Goal: Task Accomplishment & Management: Use online tool/utility

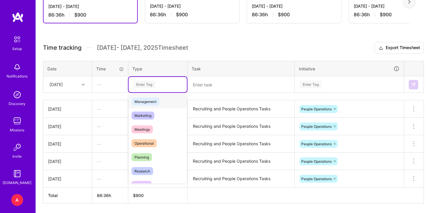
scroll to position [76, 0]
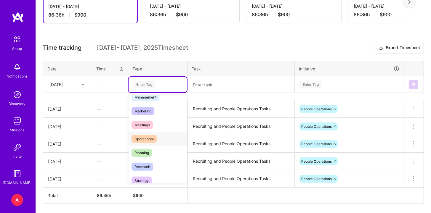
click at [167, 137] on div "Operational" at bounding box center [158, 139] width 58 height 14
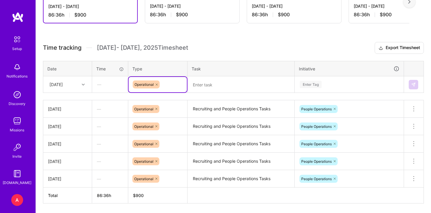
click at [207, 106] on textarea "Recruiting and People Operations Tasks" at bounding box center [241, 109] width 106 height 16
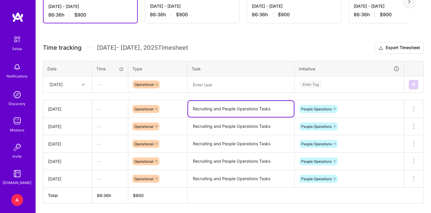
click at [207, 106] on textarea "Recruiting and People Operations Tasks" at bounding box center [241, 109] width 106 height 16
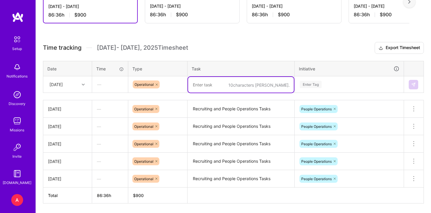
click at [223, 84] on textarea at bounding box center [241, 85] width 106 height 16
paste textarea "Recruiting and People Operations Tasks"
type textarea "Recruiting and People Operations Tasks"
click at [330, 88] on div "Enter Tag" at bounding box center [349, 84] width 108 height 15
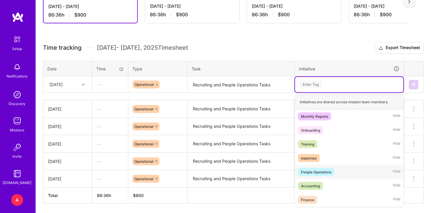
click at [335, 175] on div "People Operations Hide" at bounding box center [349, 172] width 108 height 14
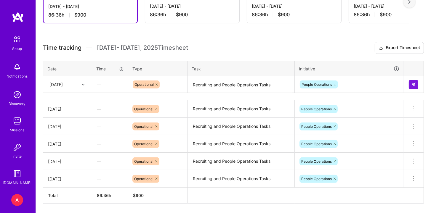
click at [343, 44] on h3 "Time tracking [DATE] - [DATE] Timesheet Export Timesheet" at bounding box center [233, 48] width 381 height 12
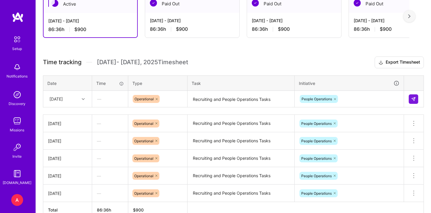
scroll to position [127, 0]
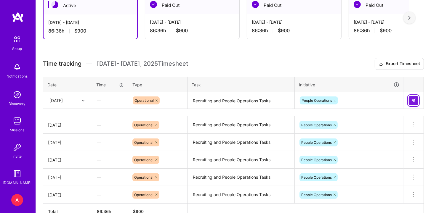
click at [417, 104] on button at bounding box center [413, 100] width 9 height 9
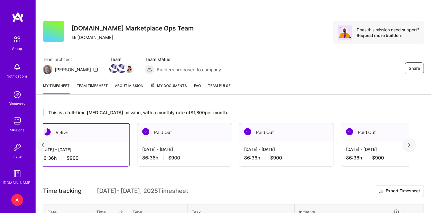
scroll to position [11, 0]
